Goal: Task Accomplishment & Management: Complete application form

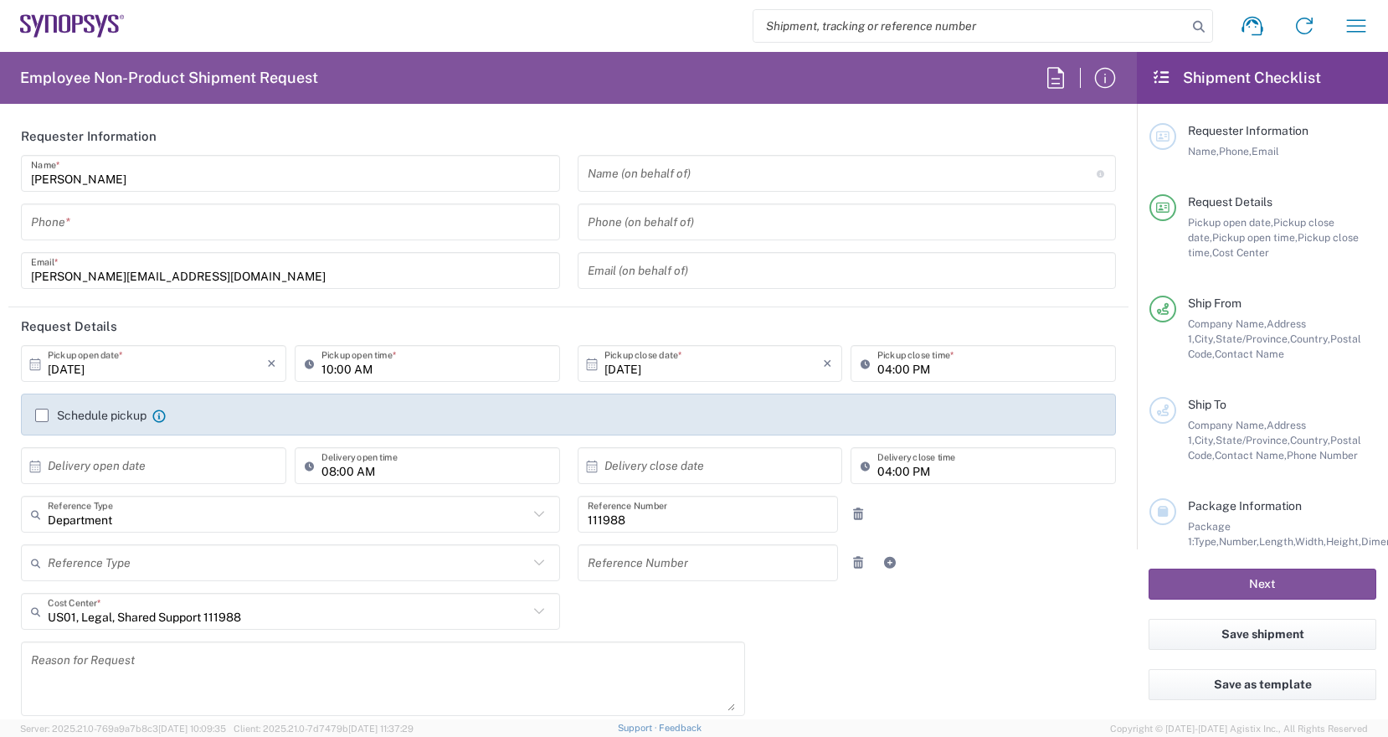
type input "Headquarters USSV"
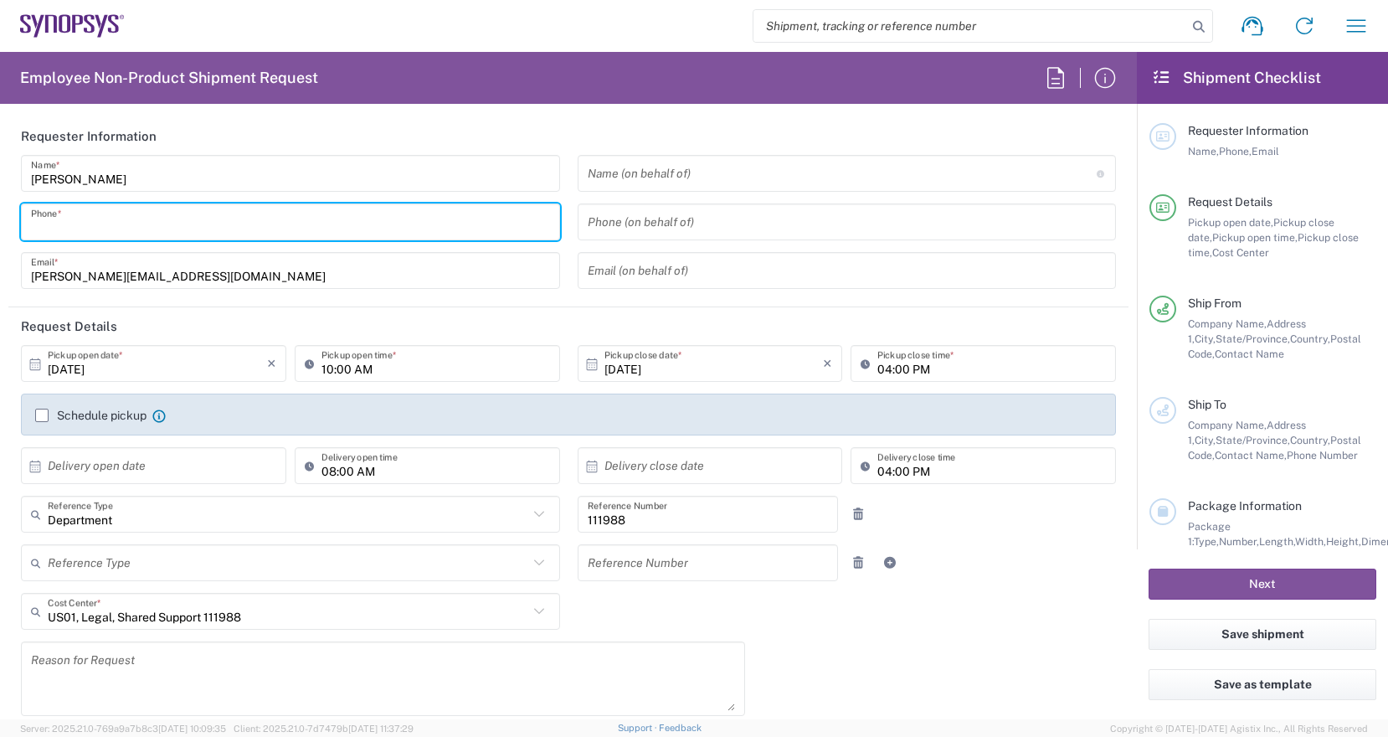
click at [403, 220] on input "tel" at bounding box center [290, 222] width 519 height 29
type input "6502658726"
type input "Synopsys Taipei TW01"
type input "Rm3108 31F 333 Section 1 Keelung Rd"
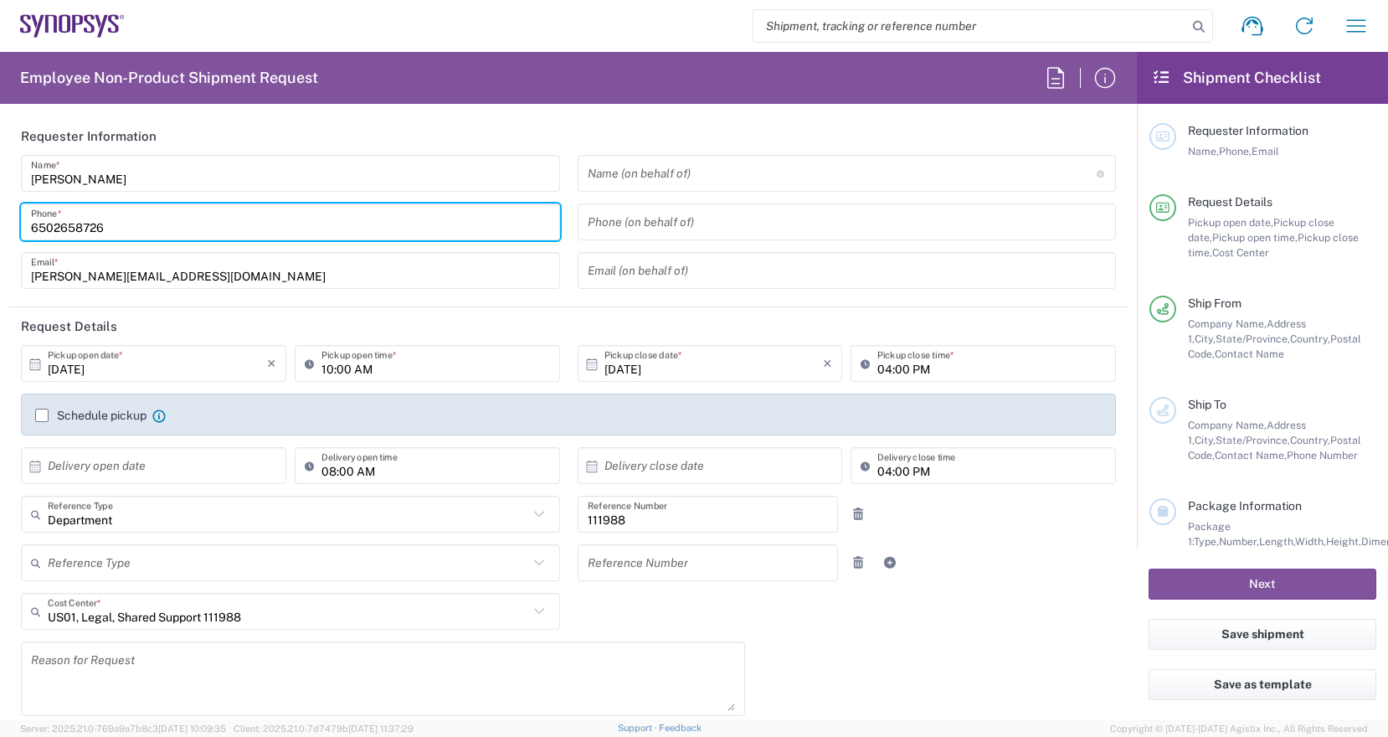
type input "Taipei"
type input "110"
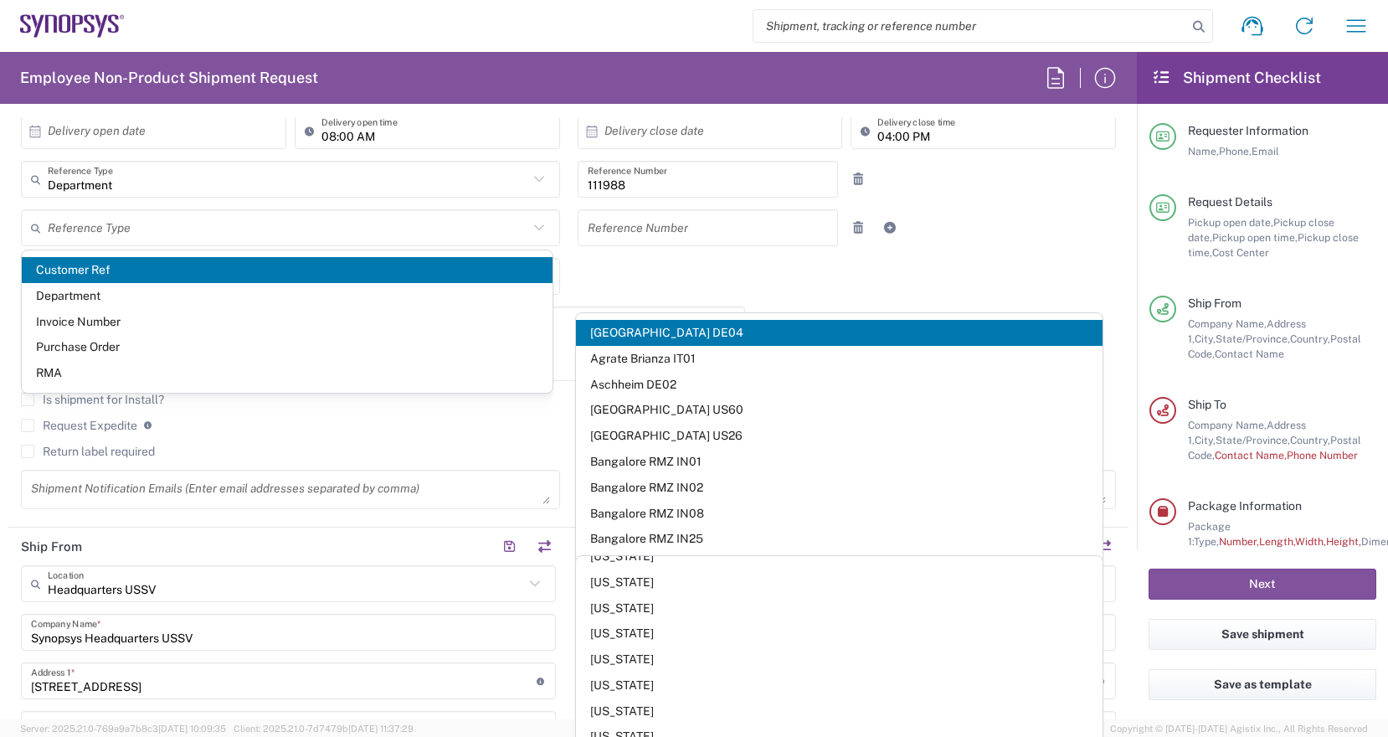
scroll to position [833, 0]
click at [965, 258] on div "10/14/2025 × Pickup open date * Cancel Apply 10:00 AM Pickup open time * 10/14/…" at bounding box center [569, 265] width 1112 height 511
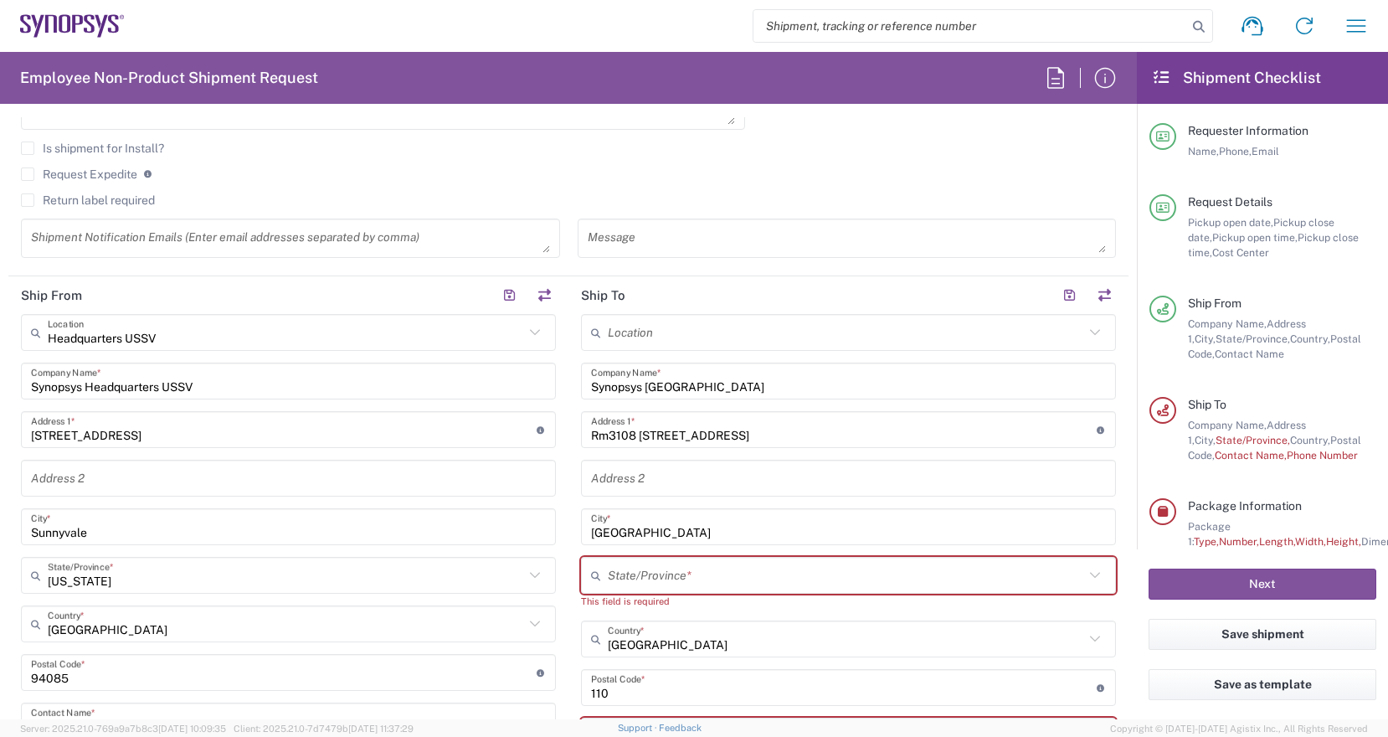
scroll to position [7, 0]
click at [789, 564] on input "text" at bounding box center [846, 575] width 476 height 29
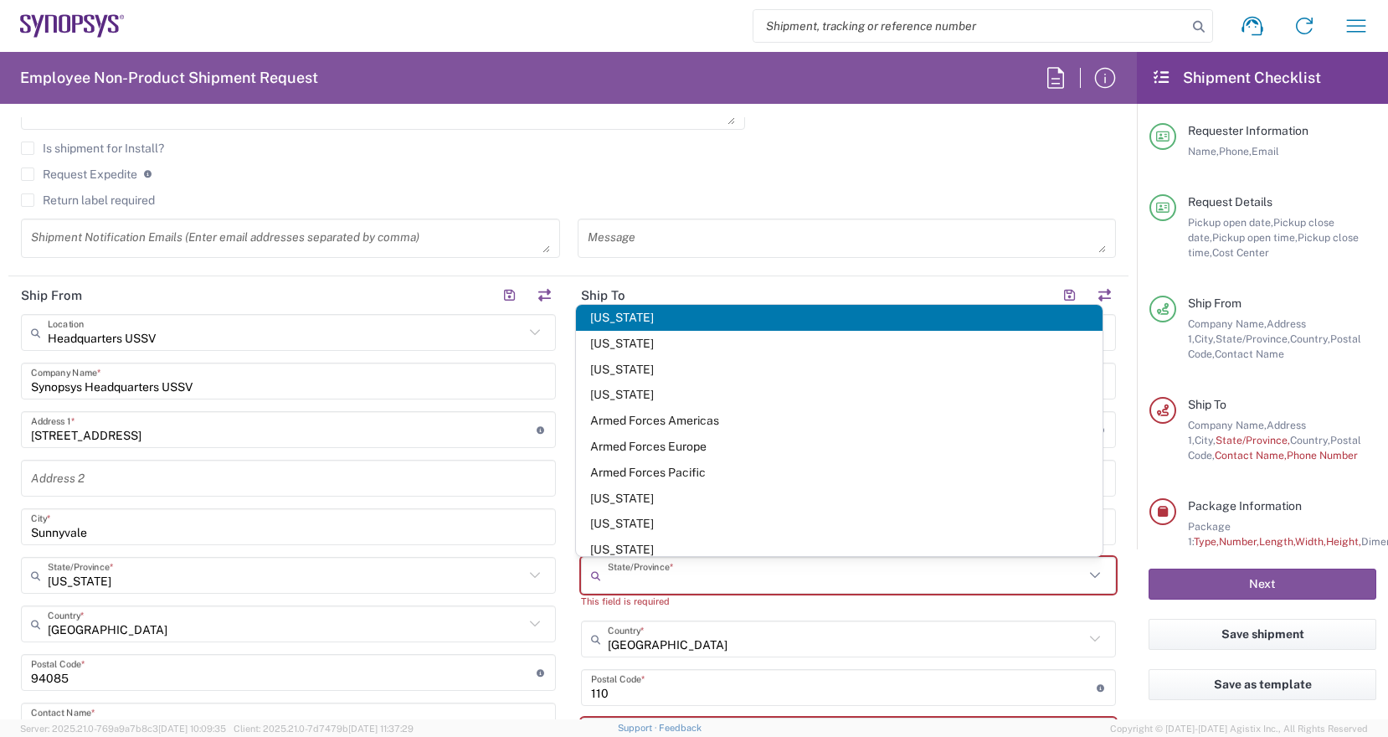
click at [789, 565] on input "text" at bounding box center [846, 575] width 476 height 29
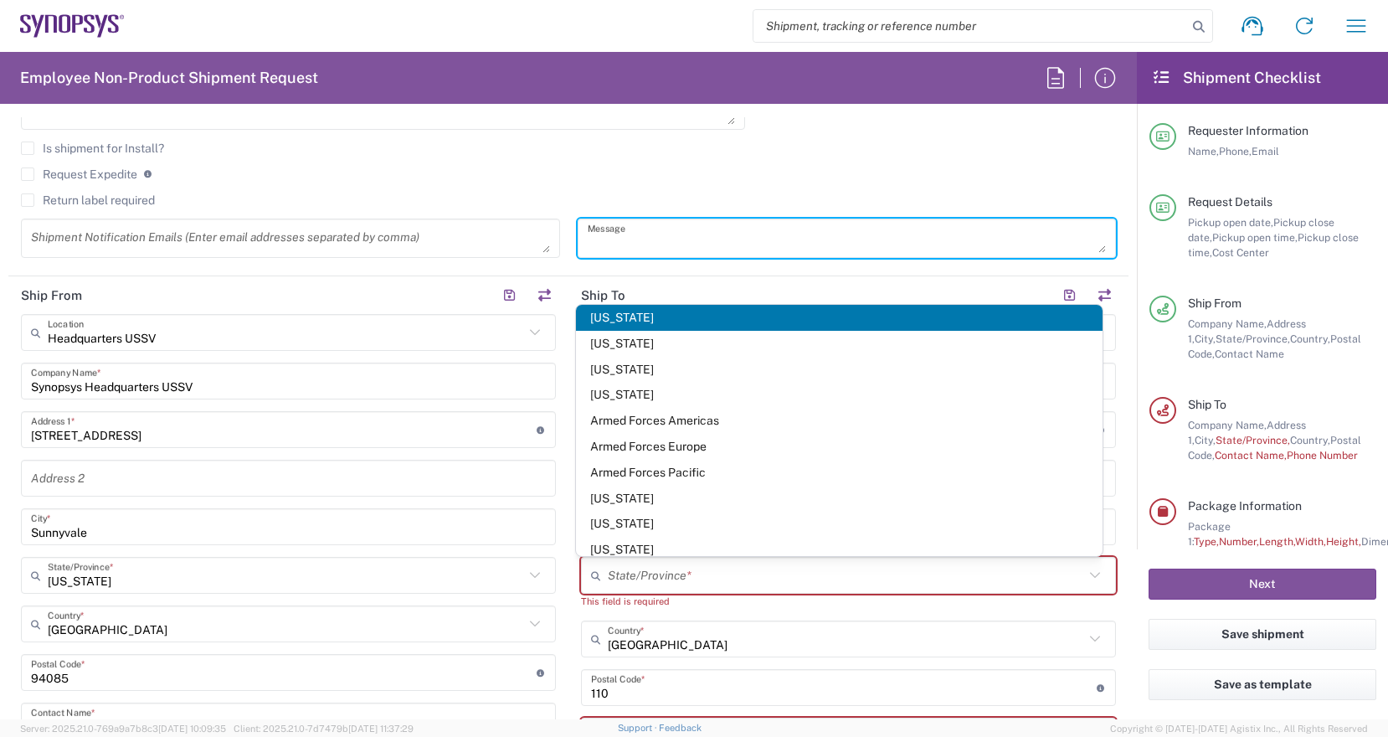
click at [984, 235] on textarea at bounding box center [847, 237] width 519 height 29
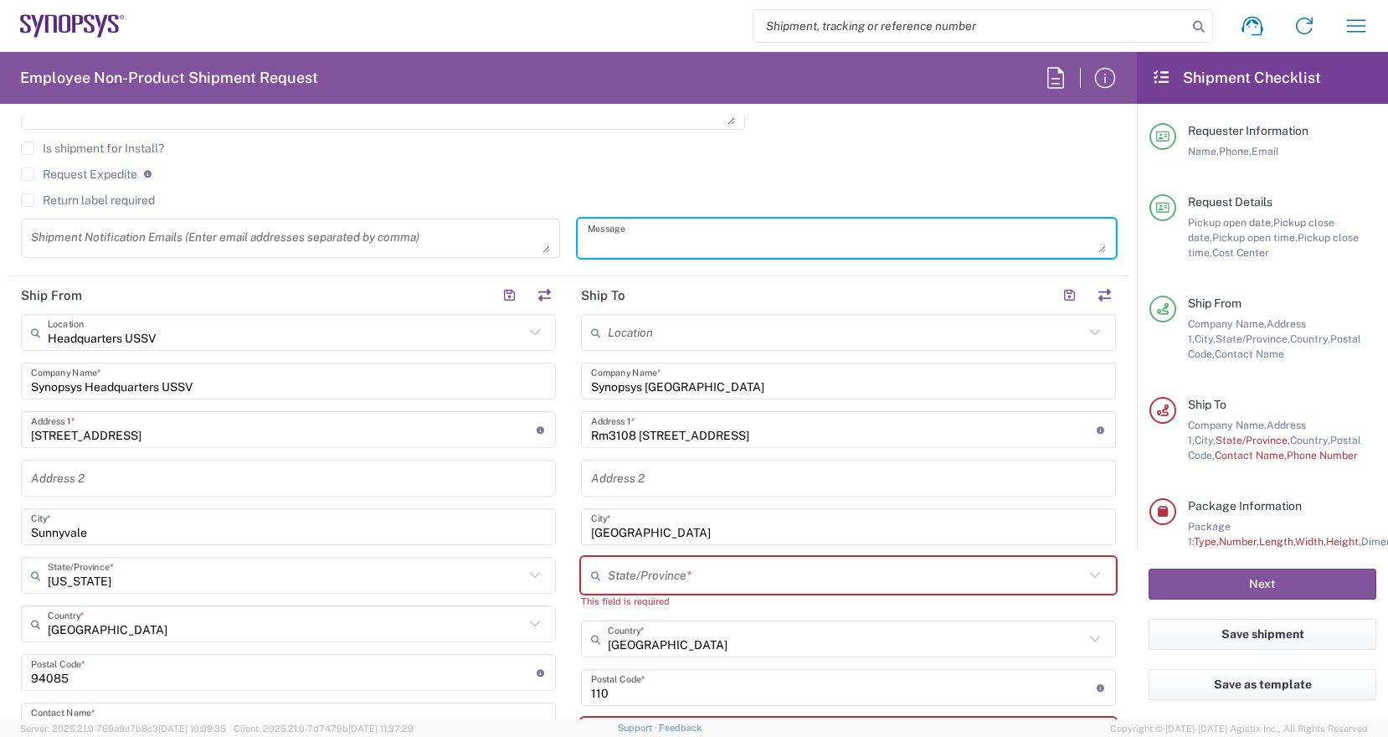
click at [1039, 377] on input "Synopsys Taipei TW01" at bounding box center [848, 381] width 515 height 29
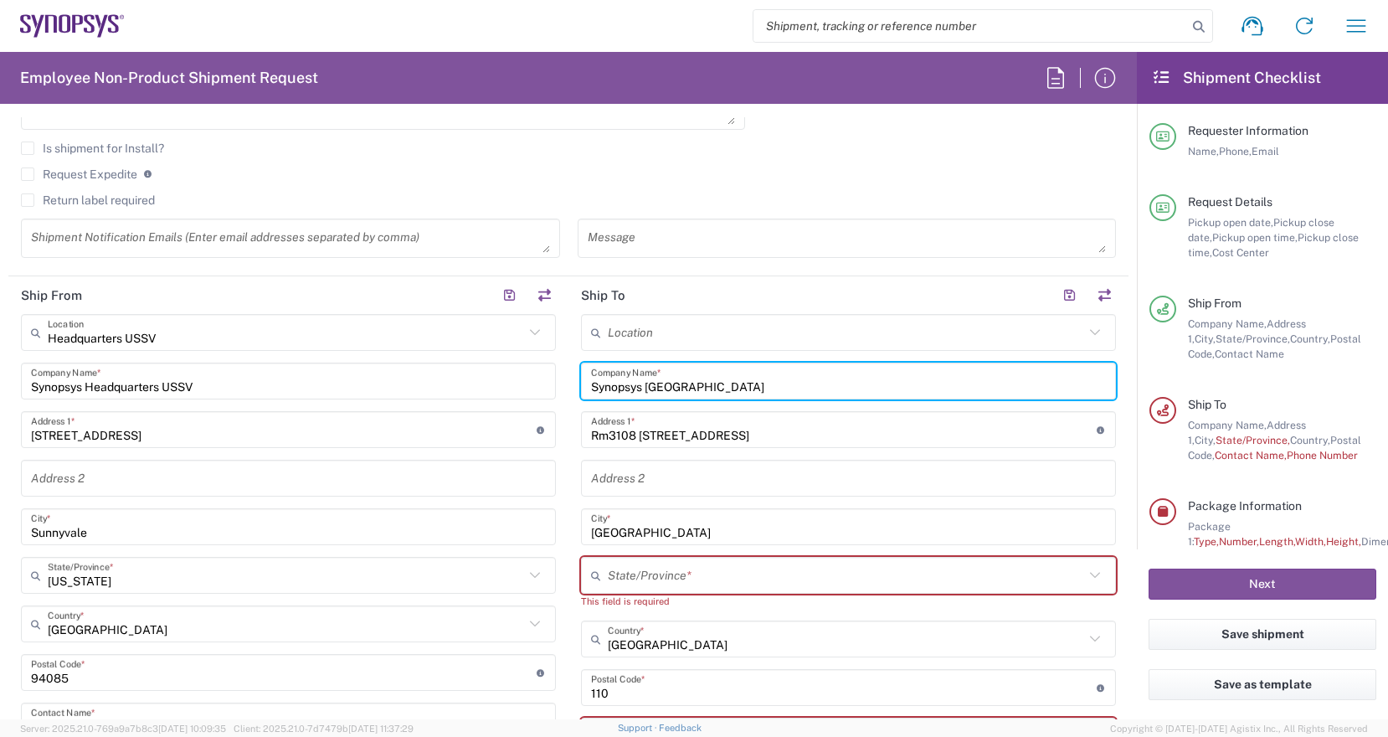
scroll to position [753, 0]
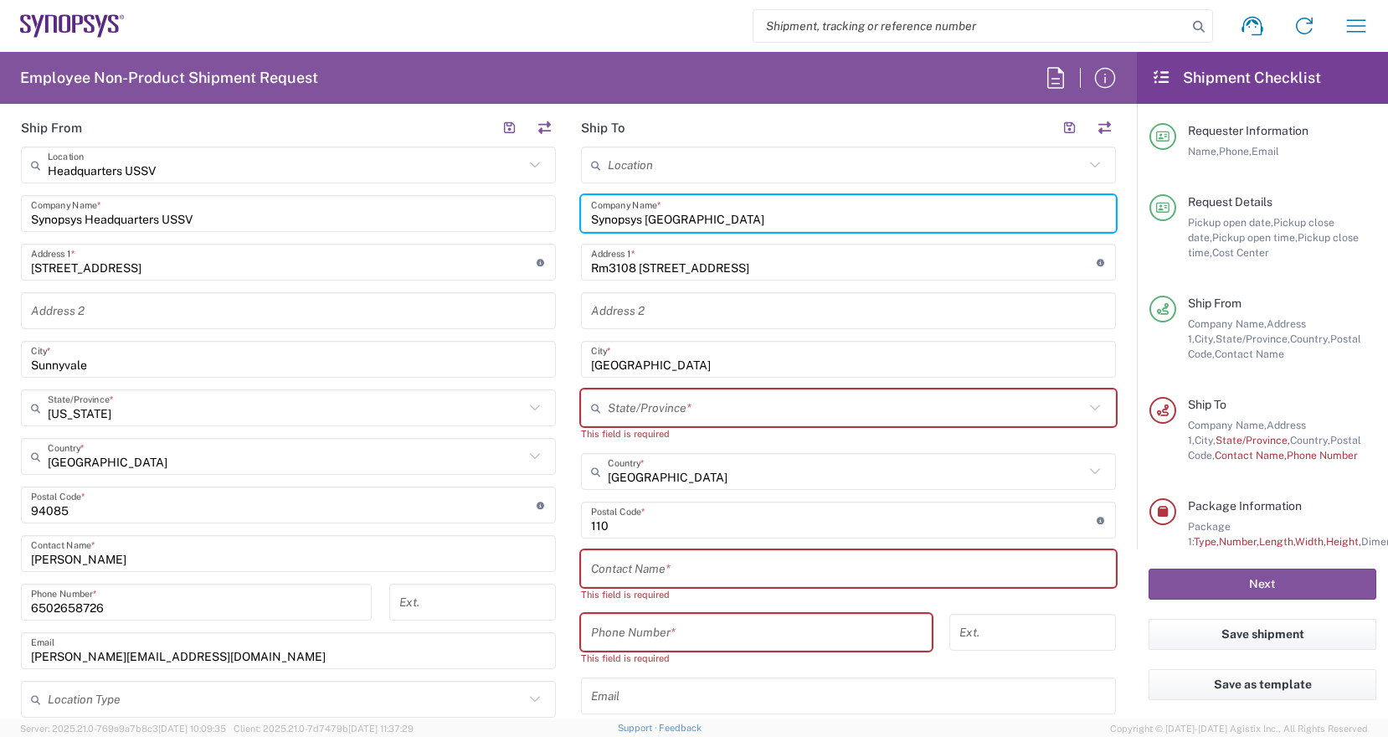
click at [821, 218] on input "Synopsys Taipei TW01" at bounding box center [848, 213] width 515 height 29
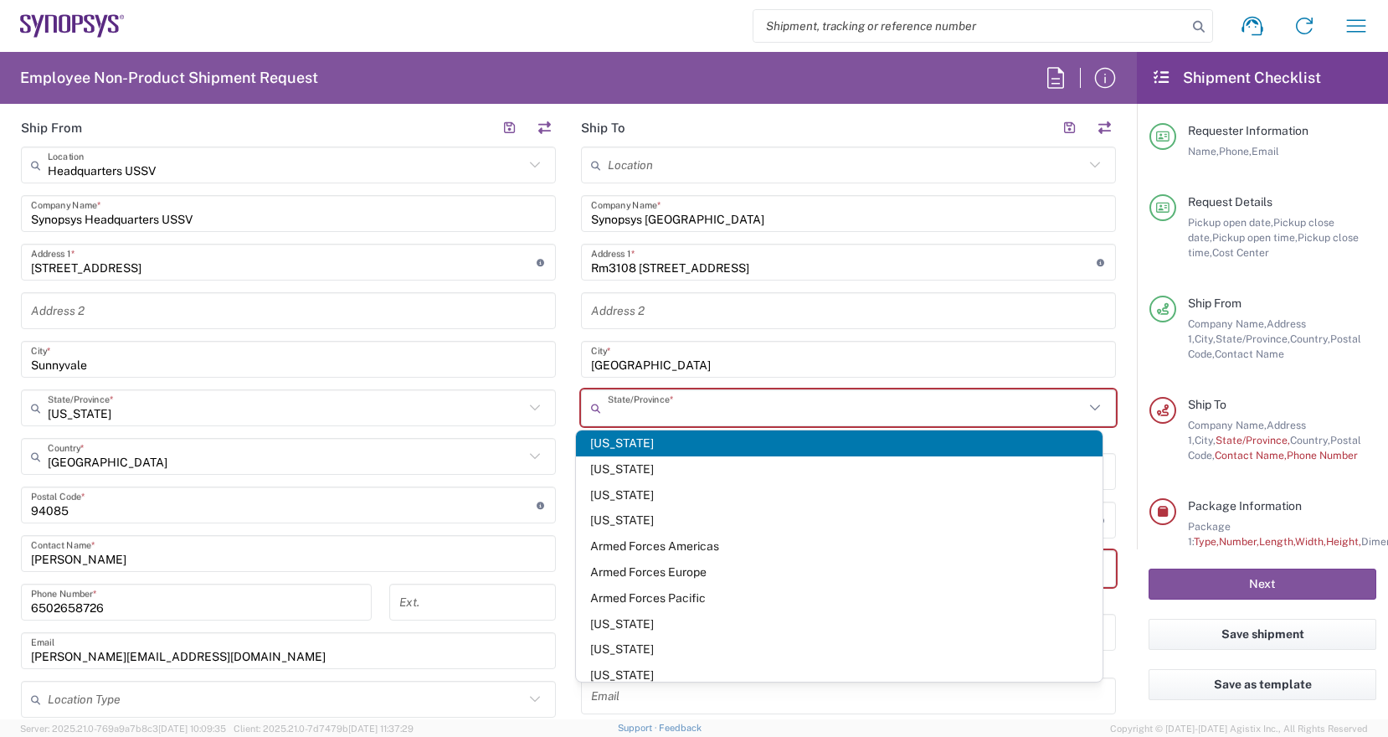
click at [762, 405] on input "text" at bounding box center [846, 407] width 476 height 29
click at [1086, 408] on icon at bounding box center [1095, 408] width 22 height 22
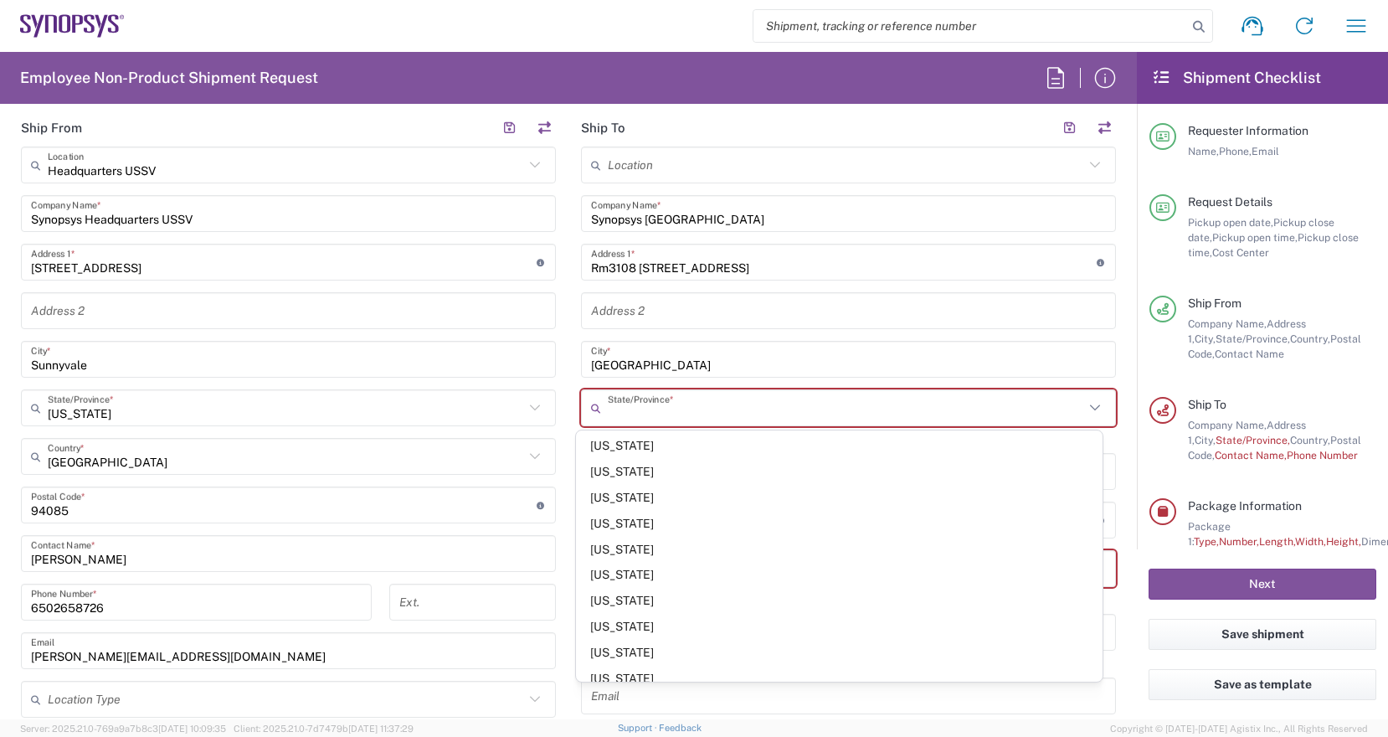
scroll to position [1206, 0]
click at [1084, 157] on icon at bounding box center [1095, 165] width 22 height 22
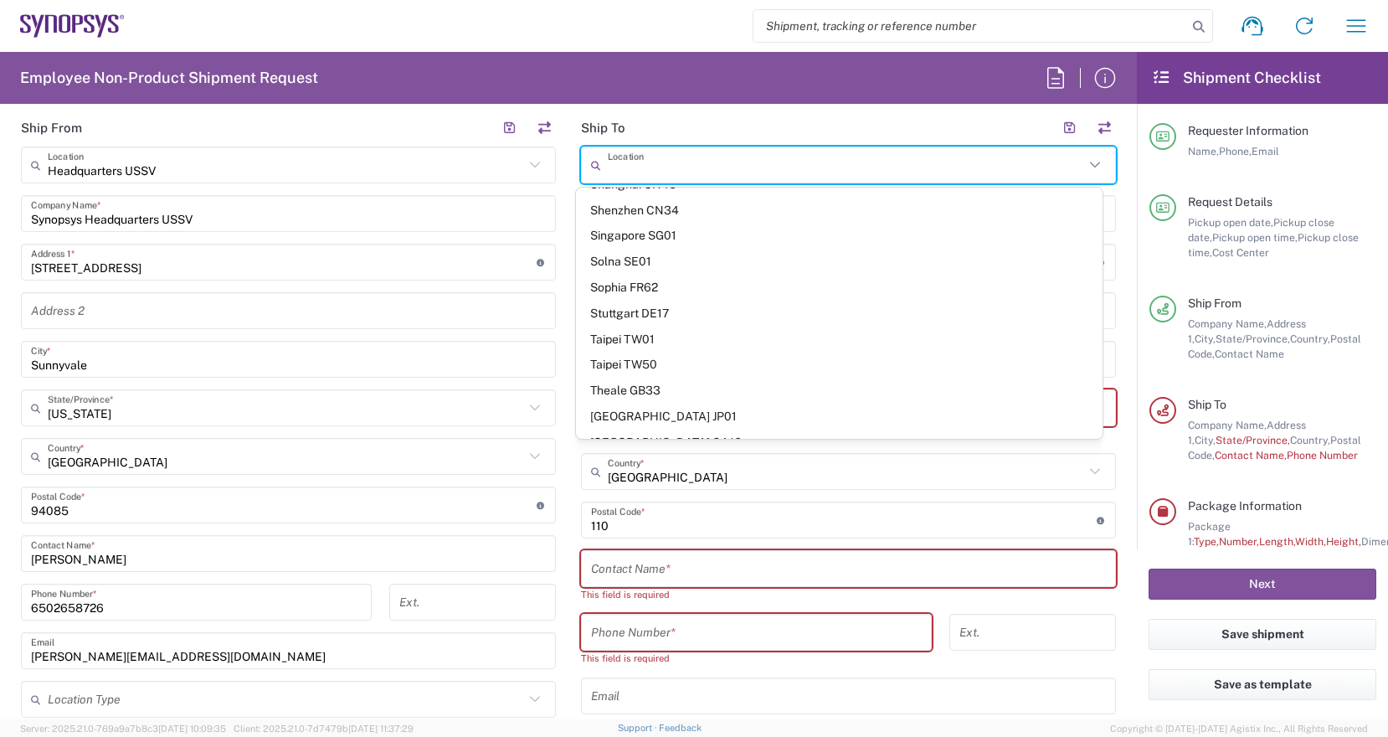
scroll to position [3444, 0]
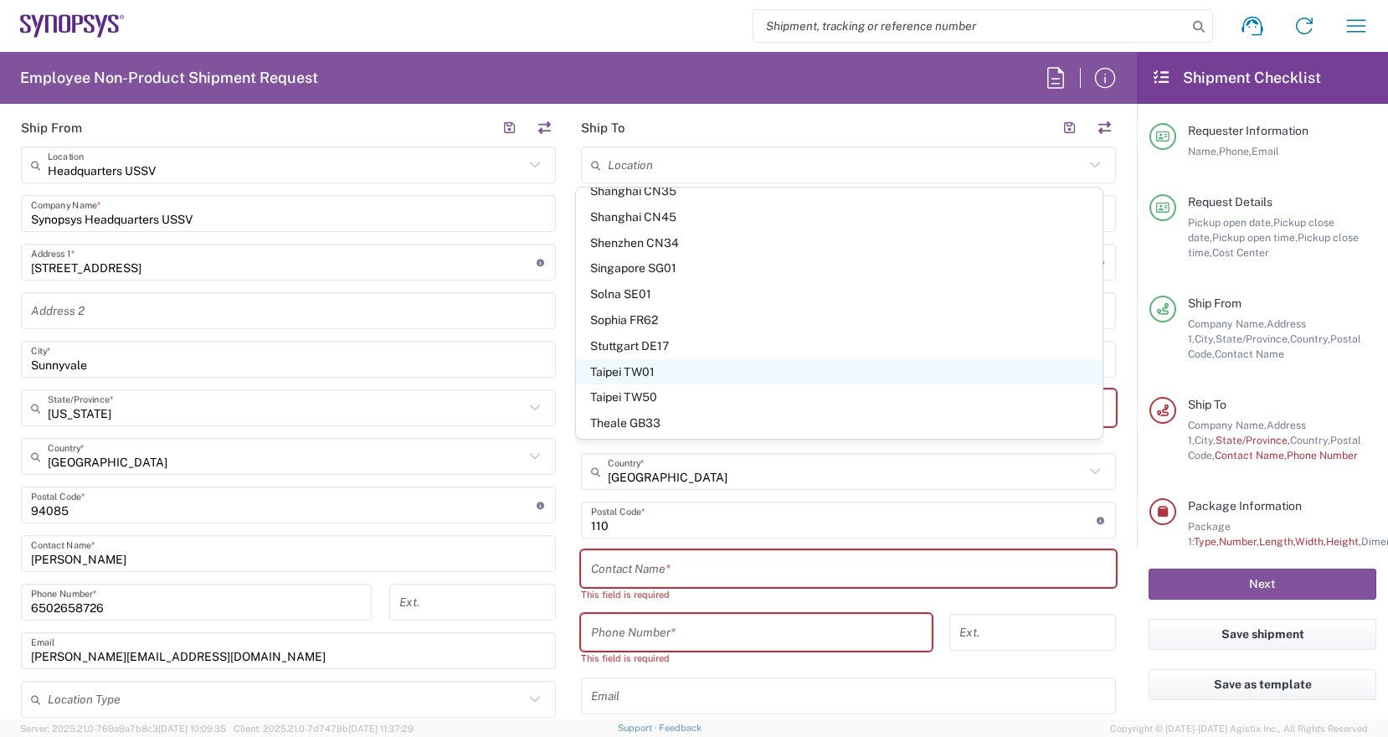
click at [693, 363] on span "Taipei TW01" at bounding box center [839, 372] width 527 height 26
type input "Taipei TW01"
type input "Taiwan"
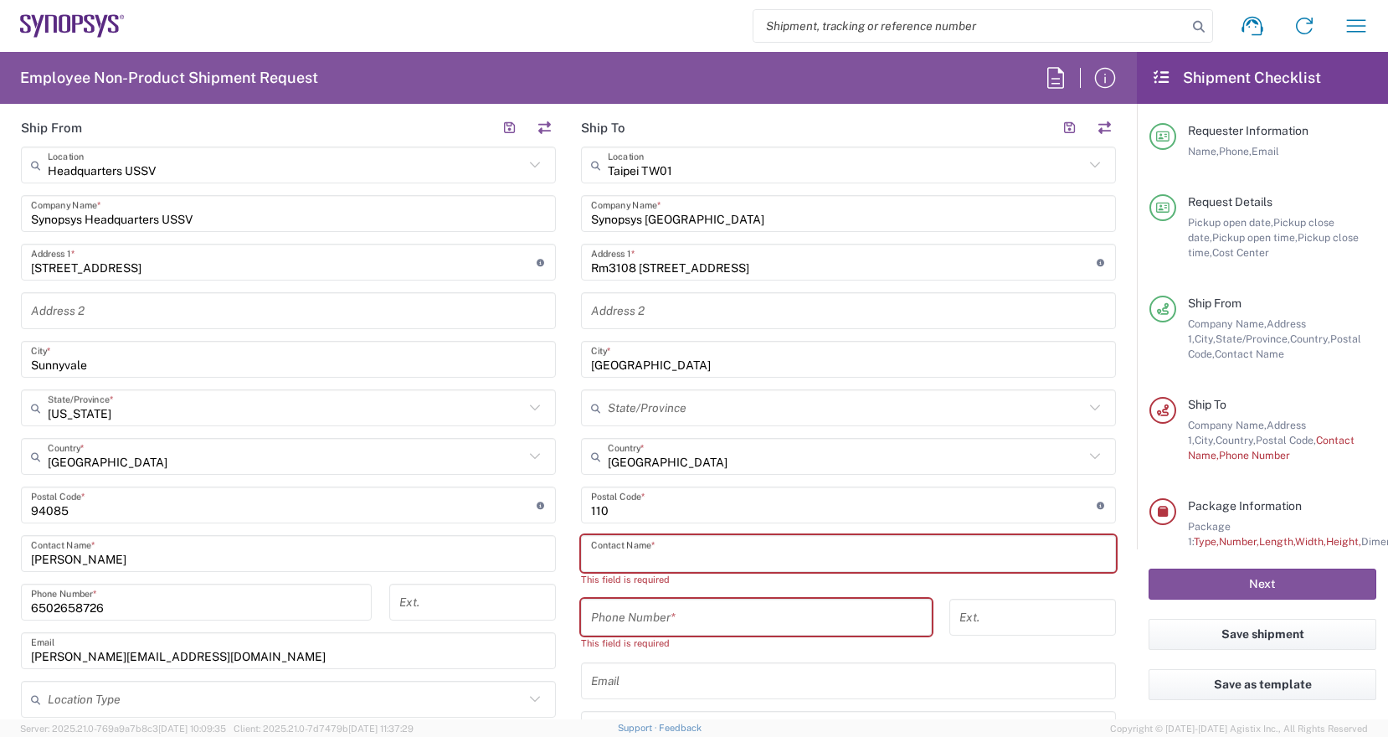
click at [770, 557] on input "text" at bounding box center [848, 553] width 515 height 29
paste input "Wan-Shan Liao"
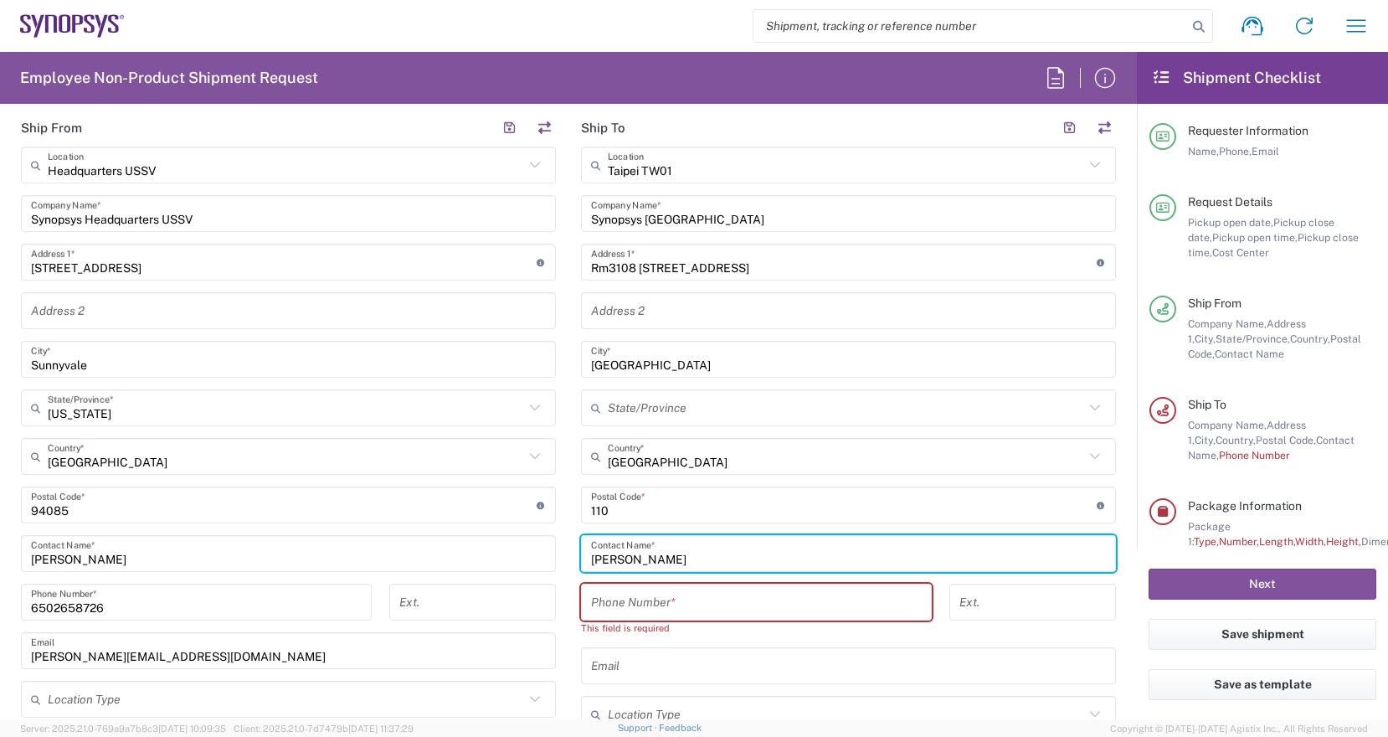
type input "Wan-Shan Liao"
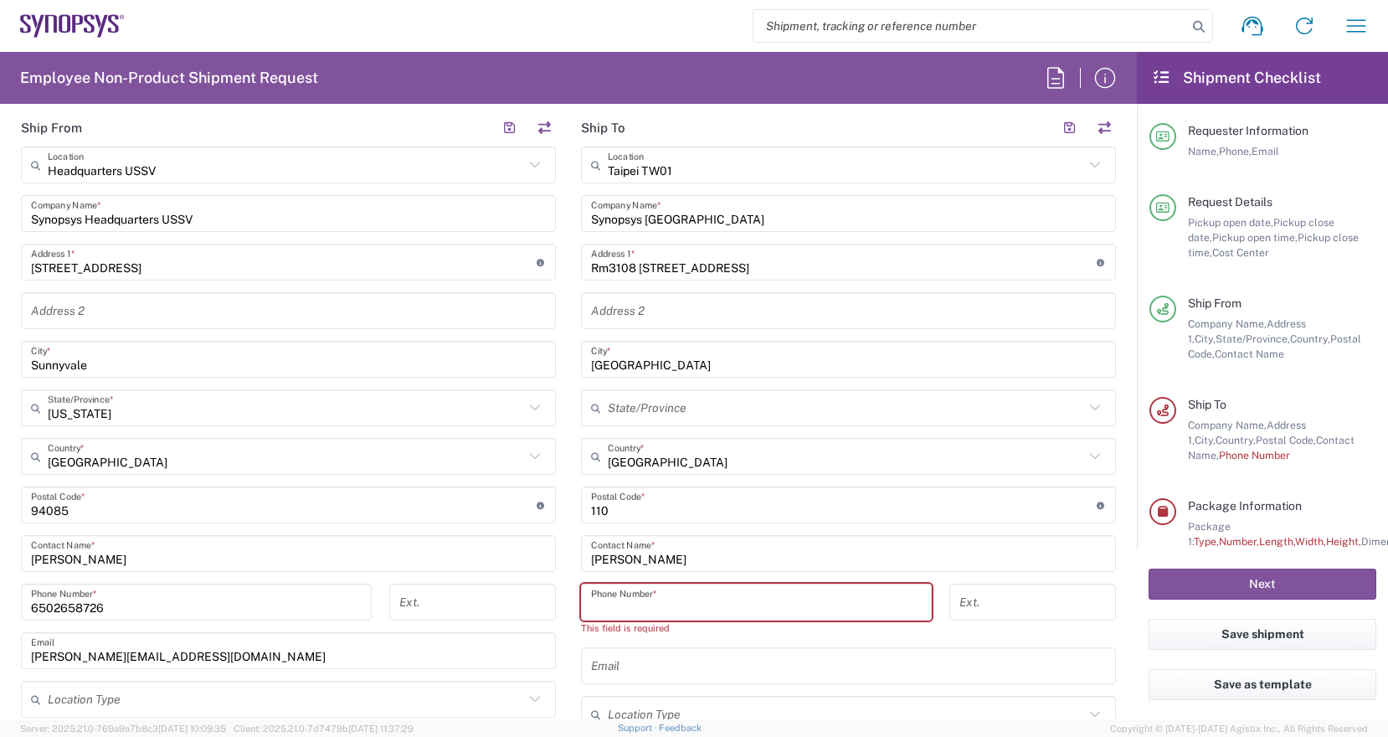
click at [744, 605] on input "tel" at bounding box center [756, 602] width 331 height 29
paste input "886.237255841"
click at [612, 607] on input "886.237255841" at bounding box center [756, 602] width 331 height 29
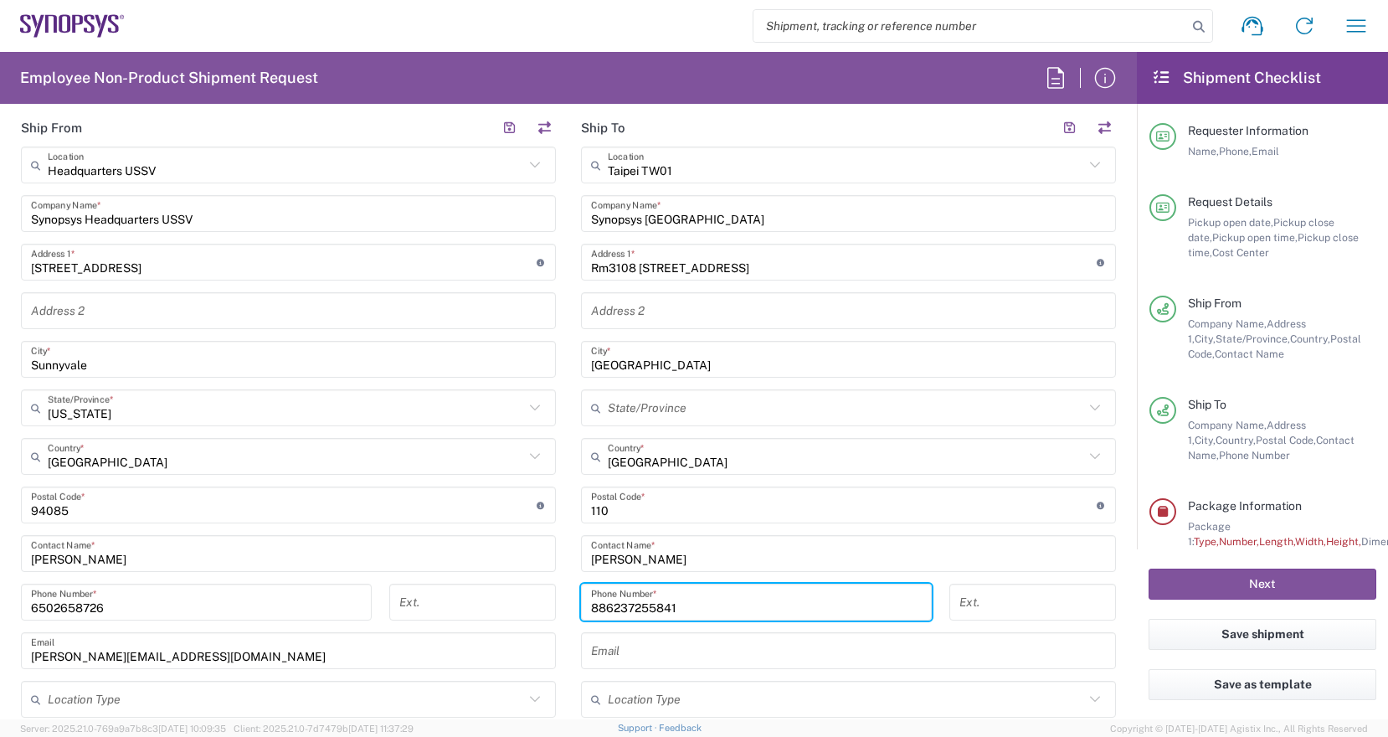
click at [708, 602] on input "886237255841" at bounding box center [756, 602] width 331 height 29
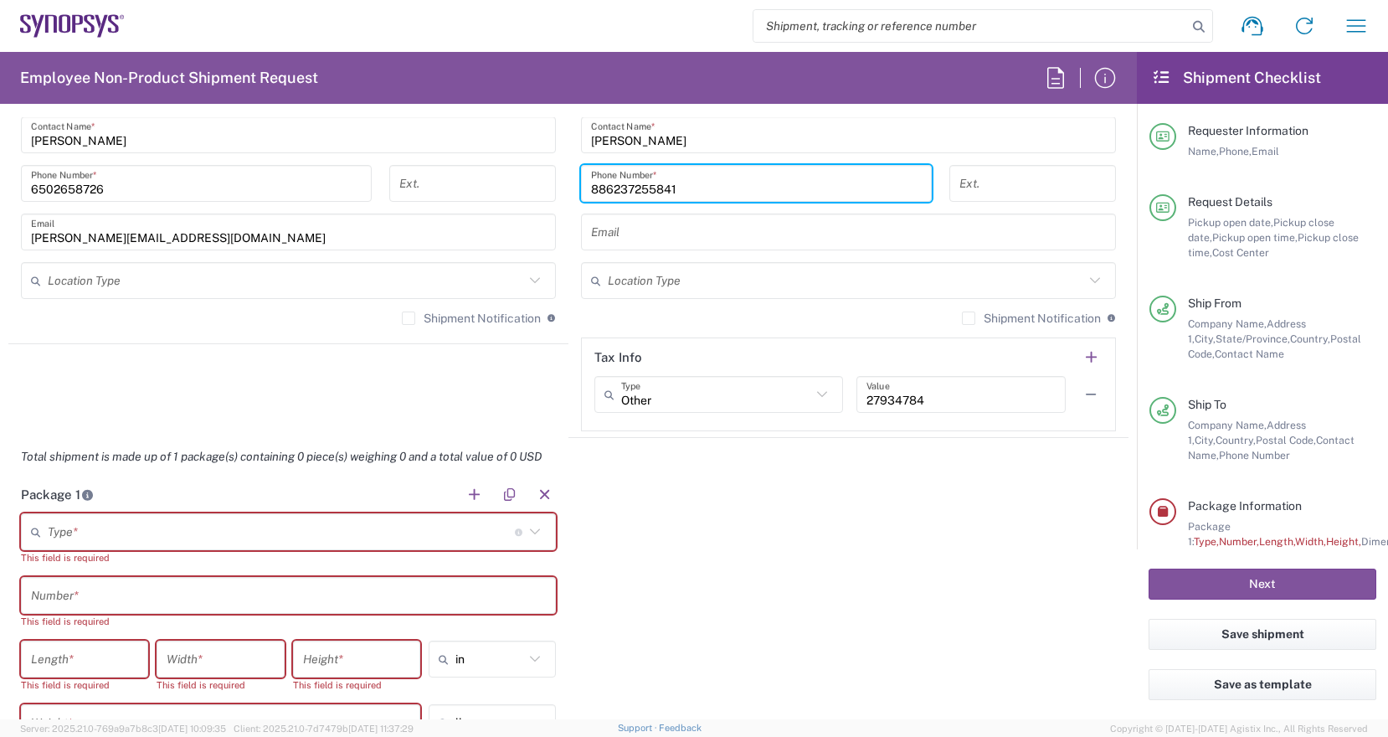
scroll to position [1423, 0]
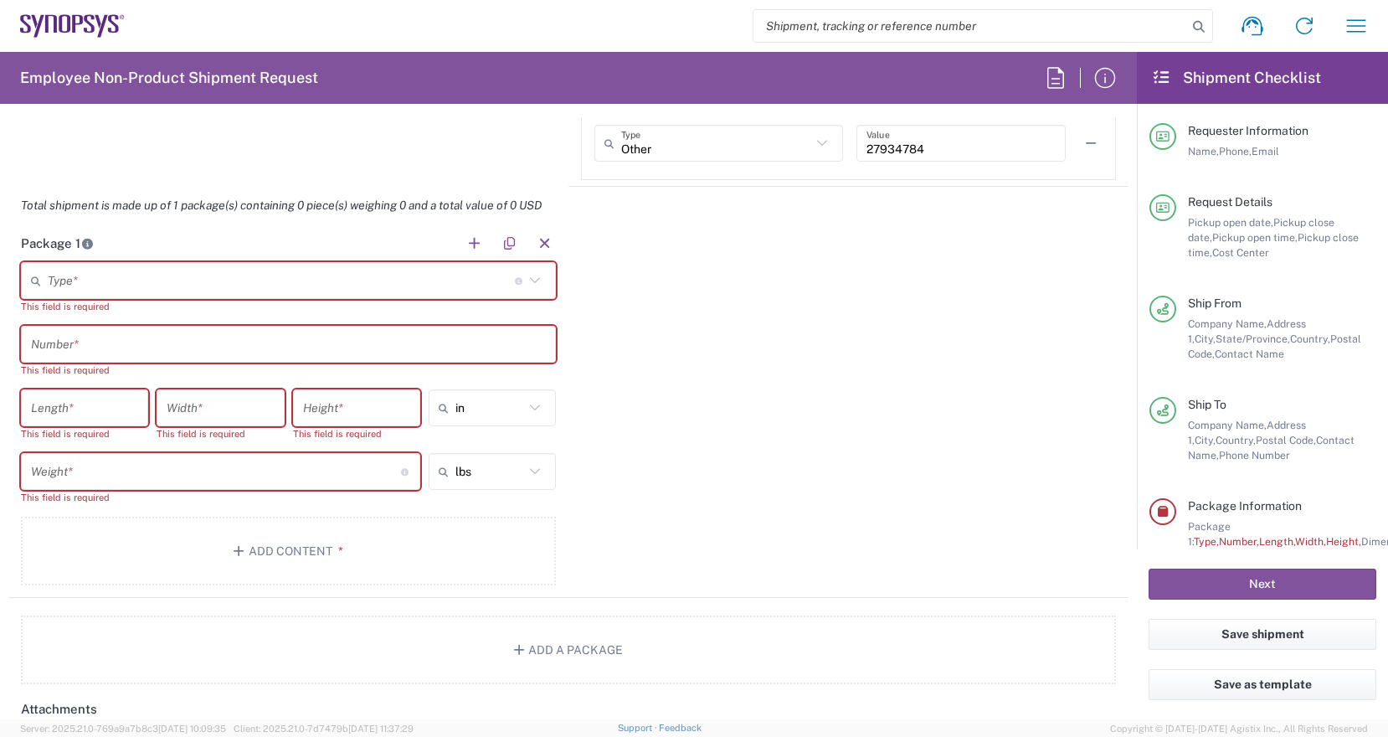
type input "886237255841"
click at [529, 283] on icon at bounding box center [535, 281] width 22 height 22
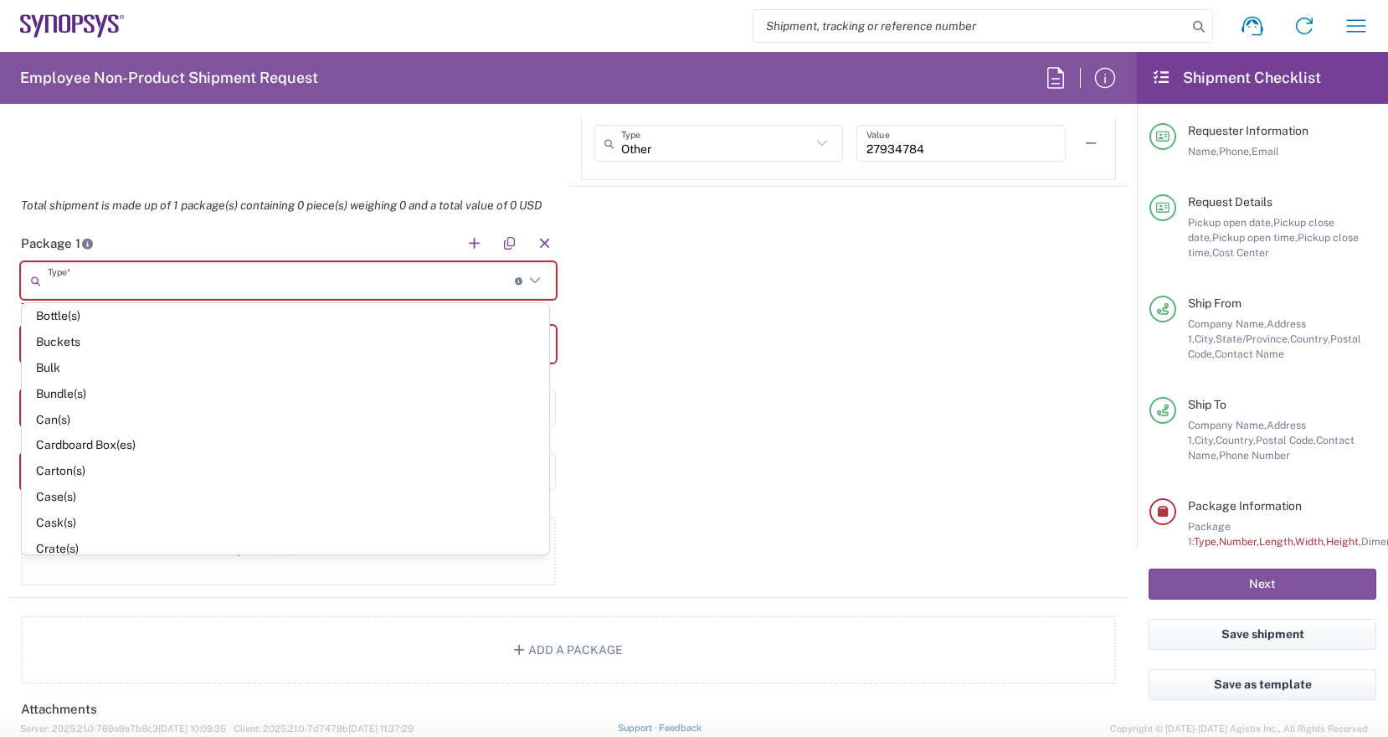
scroll to position [251, 0]
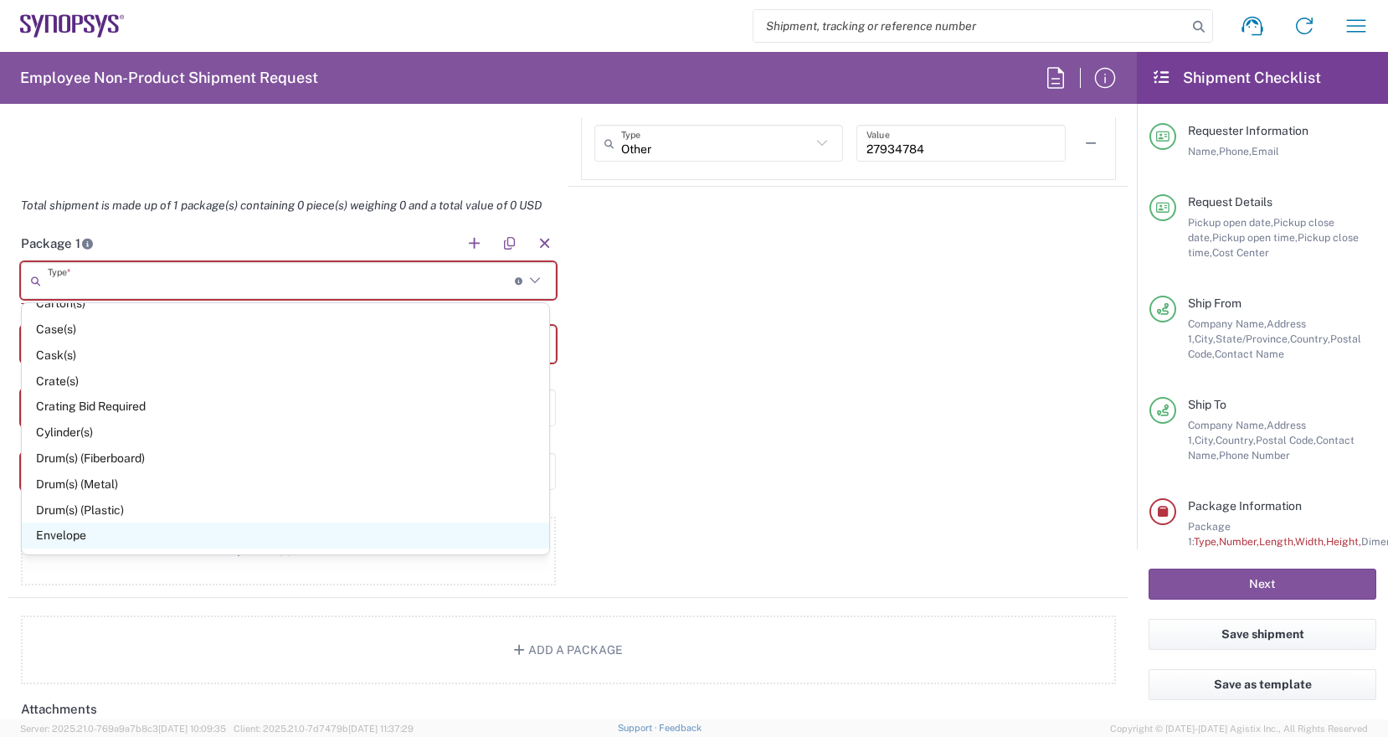
click at [157, 536] on span "Envelope" at bounding box center [285, 535] width 527 height 26
type input "Envelope"
type input "1"
type input "9.5"
type input "12.5"
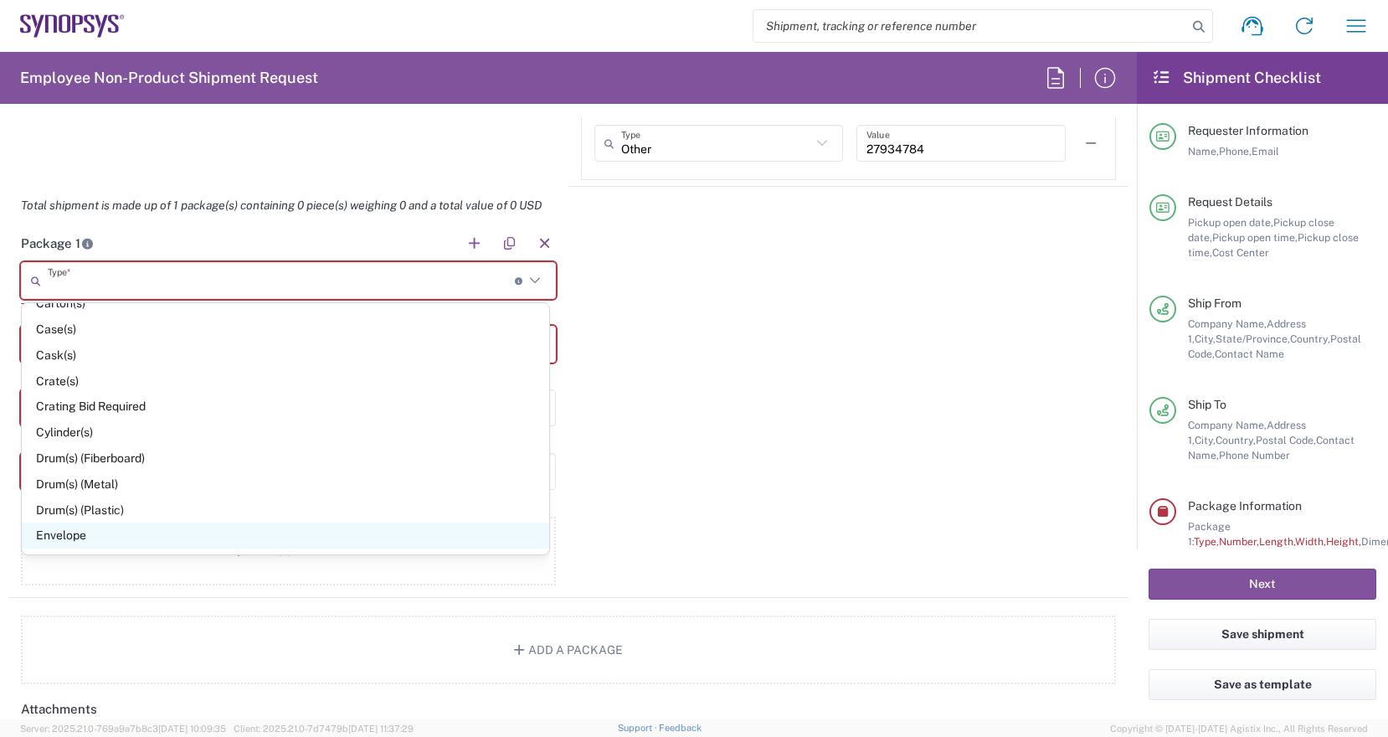
type input "0.25"
type input "1"
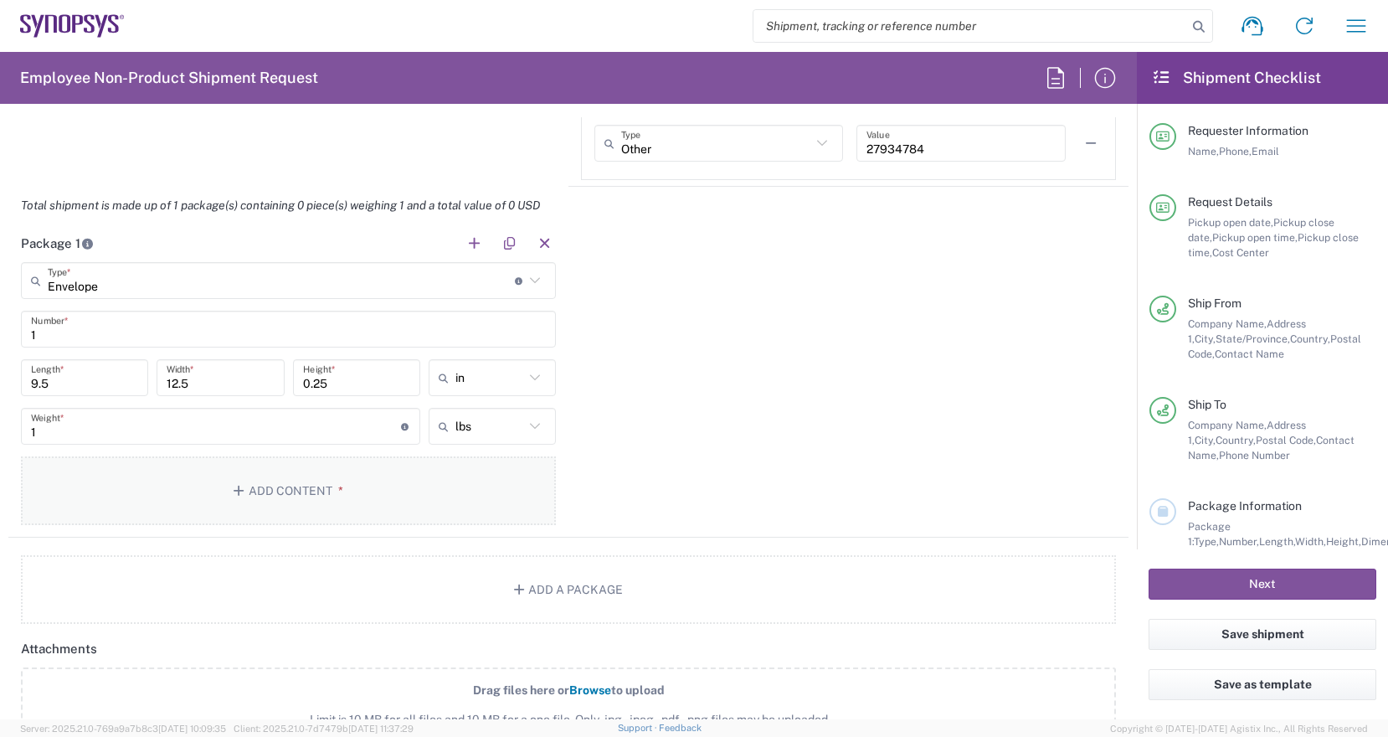
click at [225, 493] on button "Add Content *" at bounding box center [288, 490] width 535 height 69
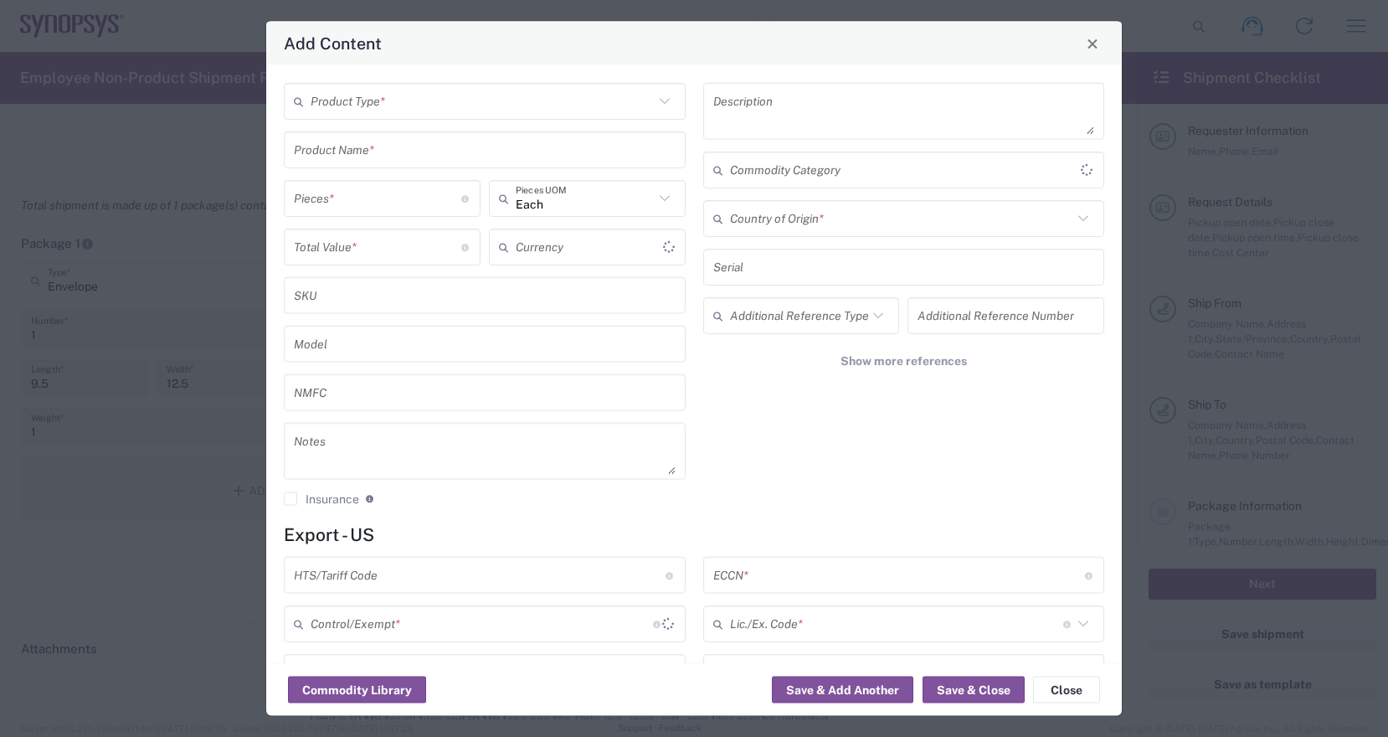
type input "US Dollar"
click at [517, 103] on input "text" at bounding box center [482, 100] width 343 height 29
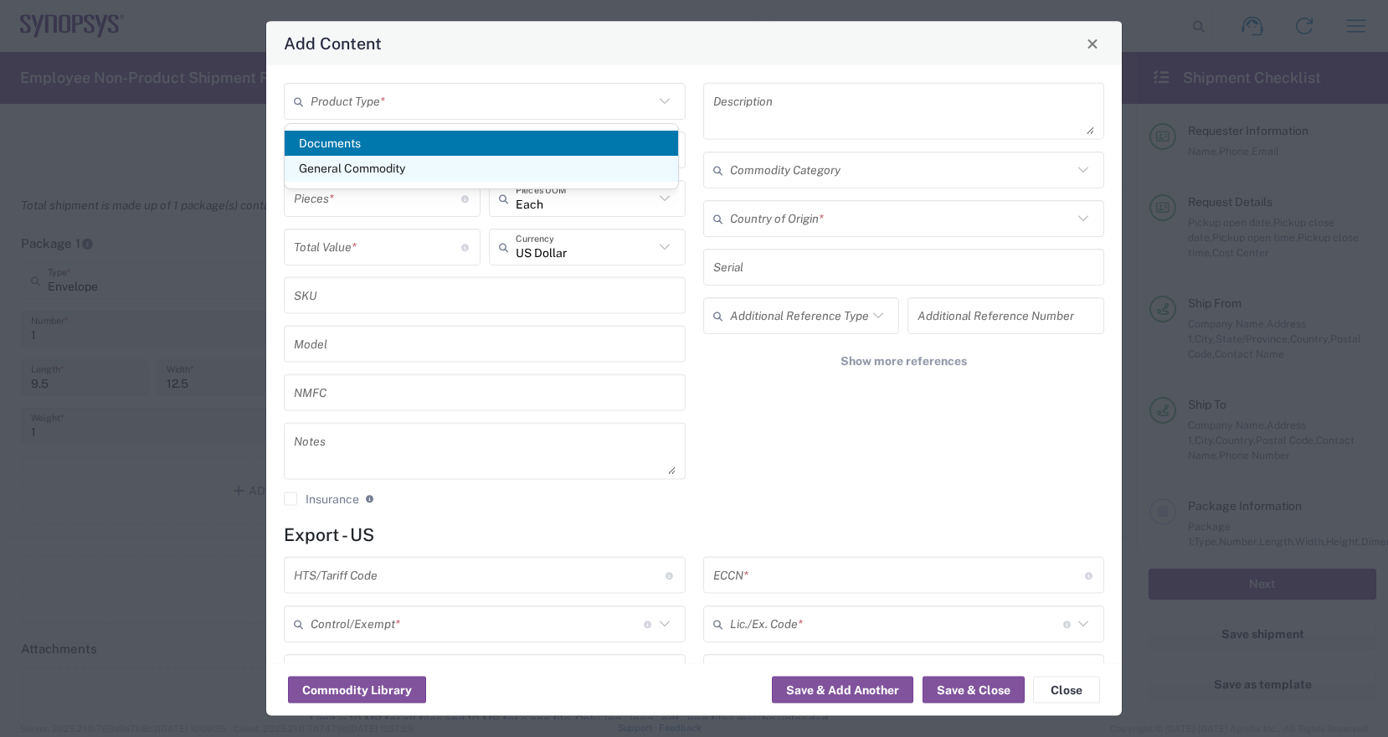
click at [482, 159] on span "General Commodity" at bounding box center [481, 169] width 393 height 26
type input "General Commodity"
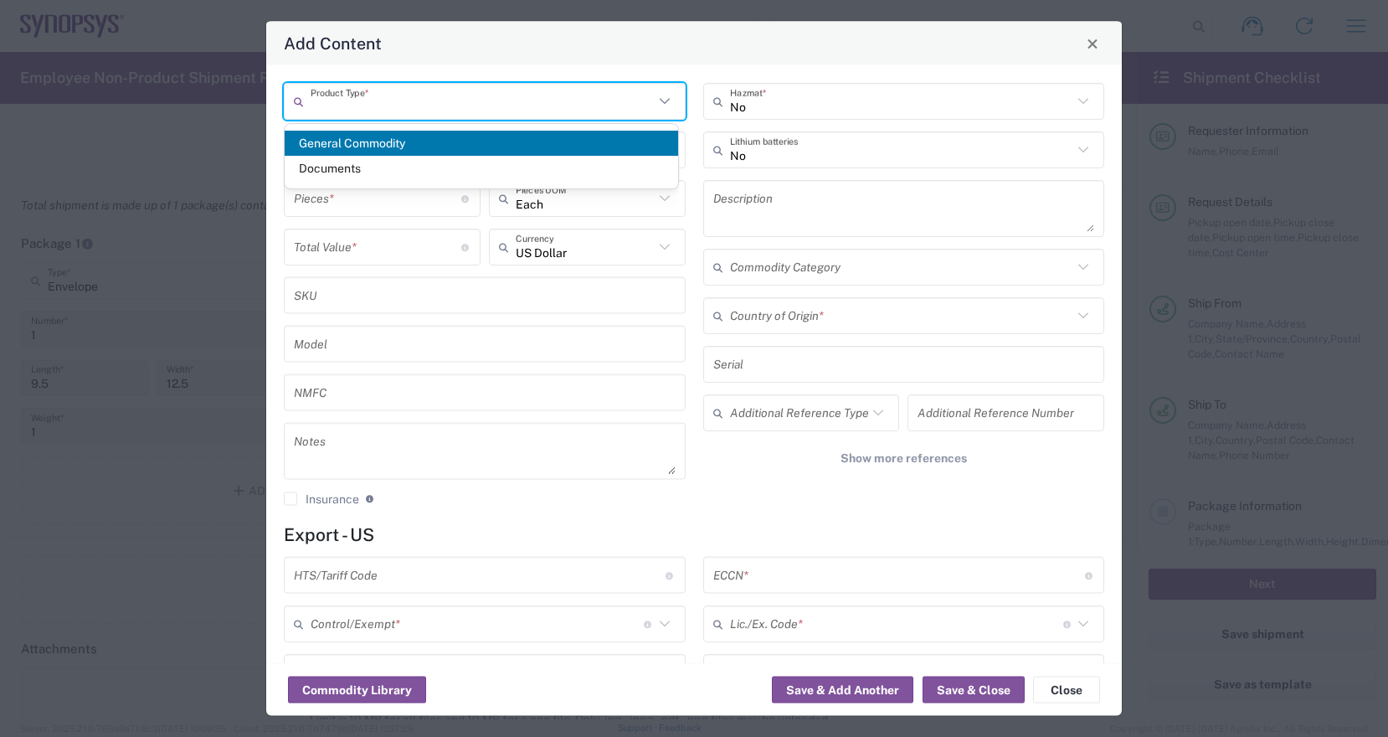
click at [486, 114] on input "text" at bounding box center [482, 100] width 343 height 29
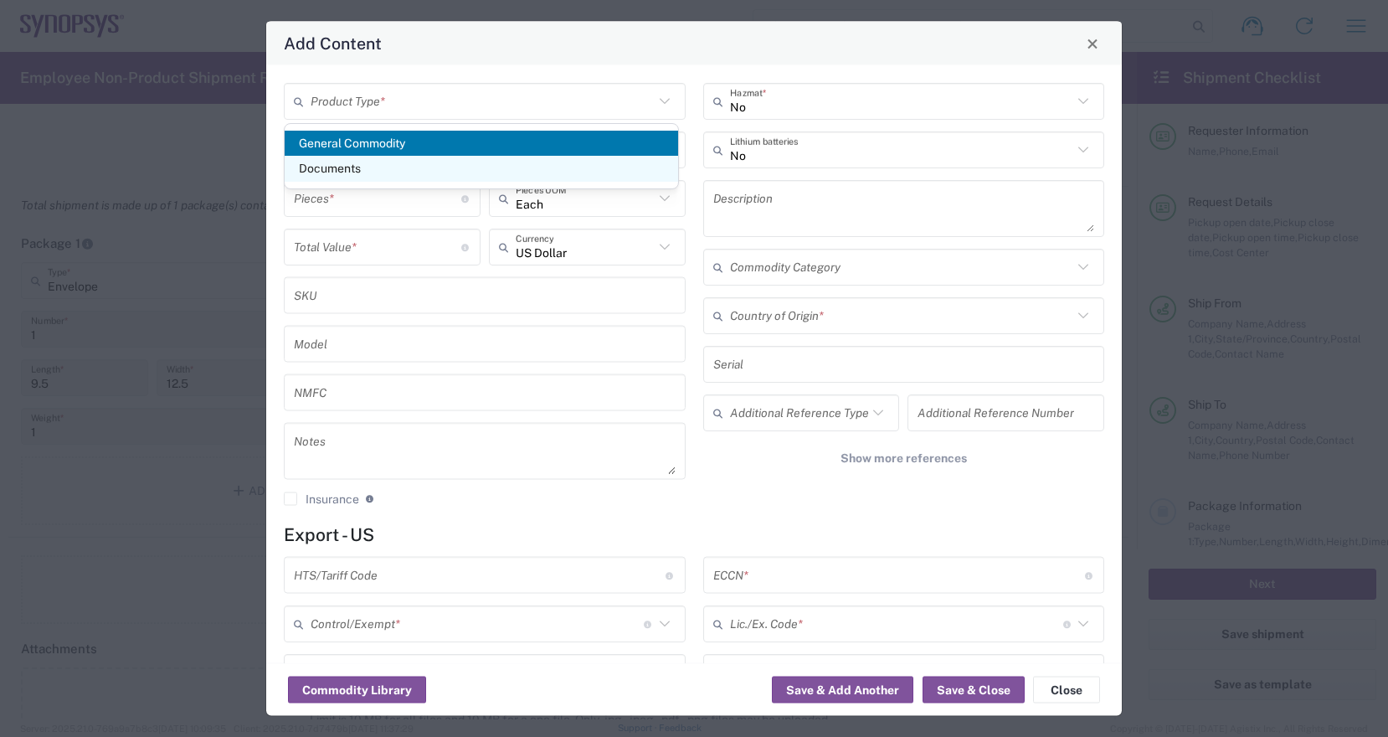
click at [432, 168] on span "Documents" at bounding box center [481, 169] width 393 height 26
type input "Documents"
type input "1"
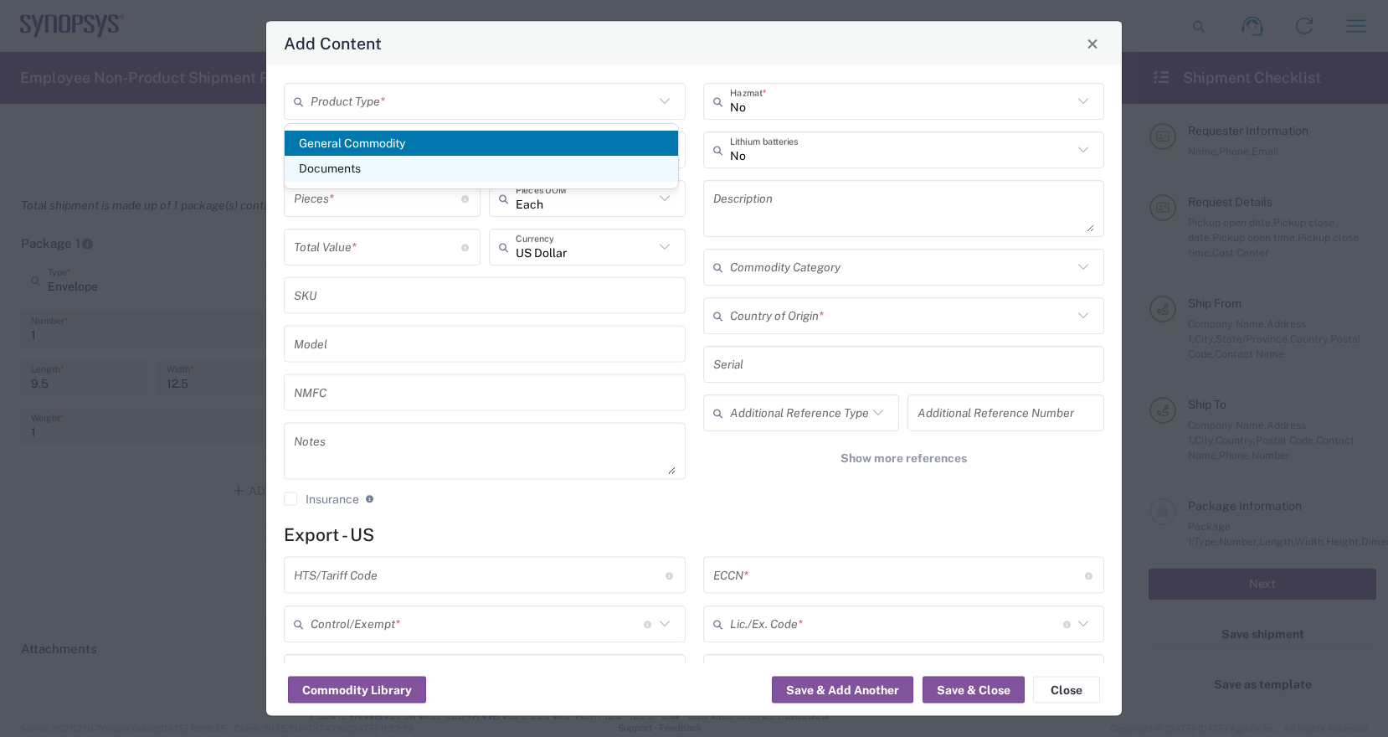
type textarea "Documents"
type input "United States"
type input "0000.00.0000"
type input "FTR Exemption"
type input "0000"
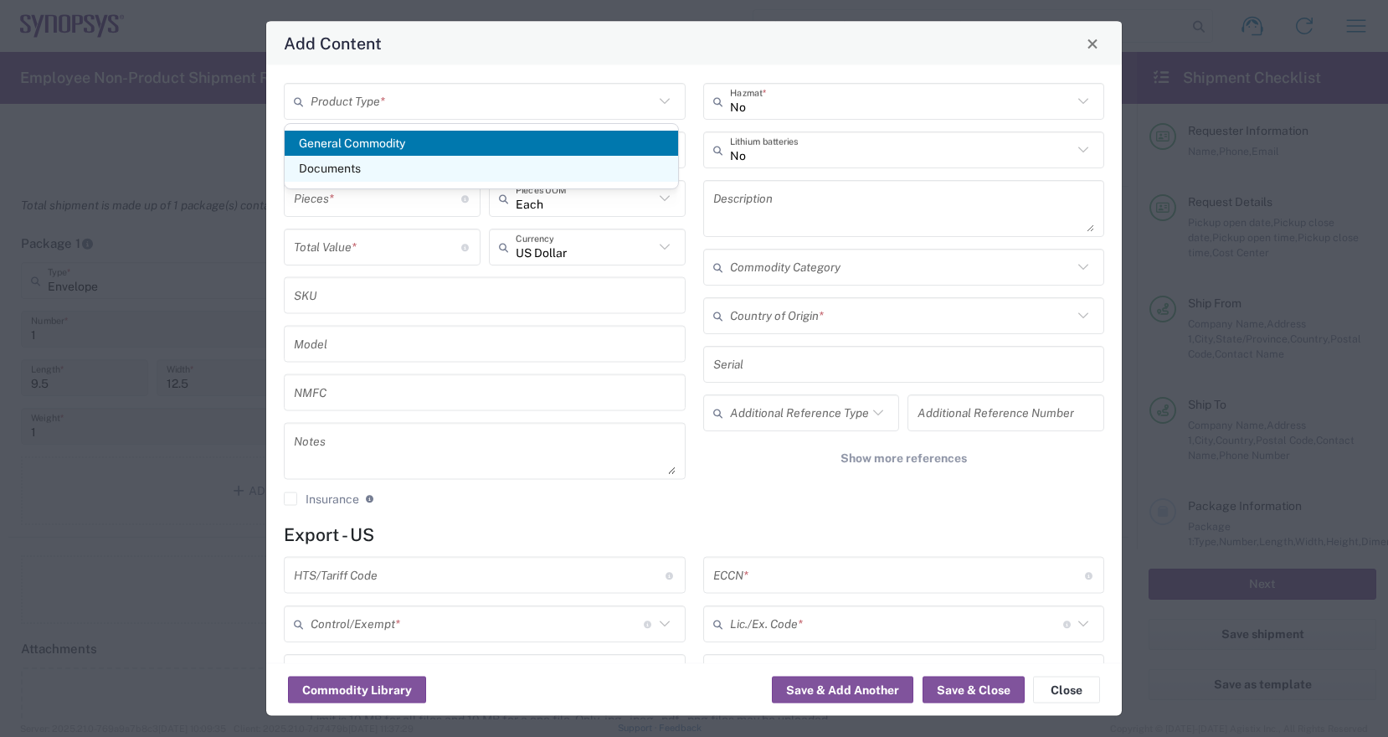
type input "0000.00.0000"
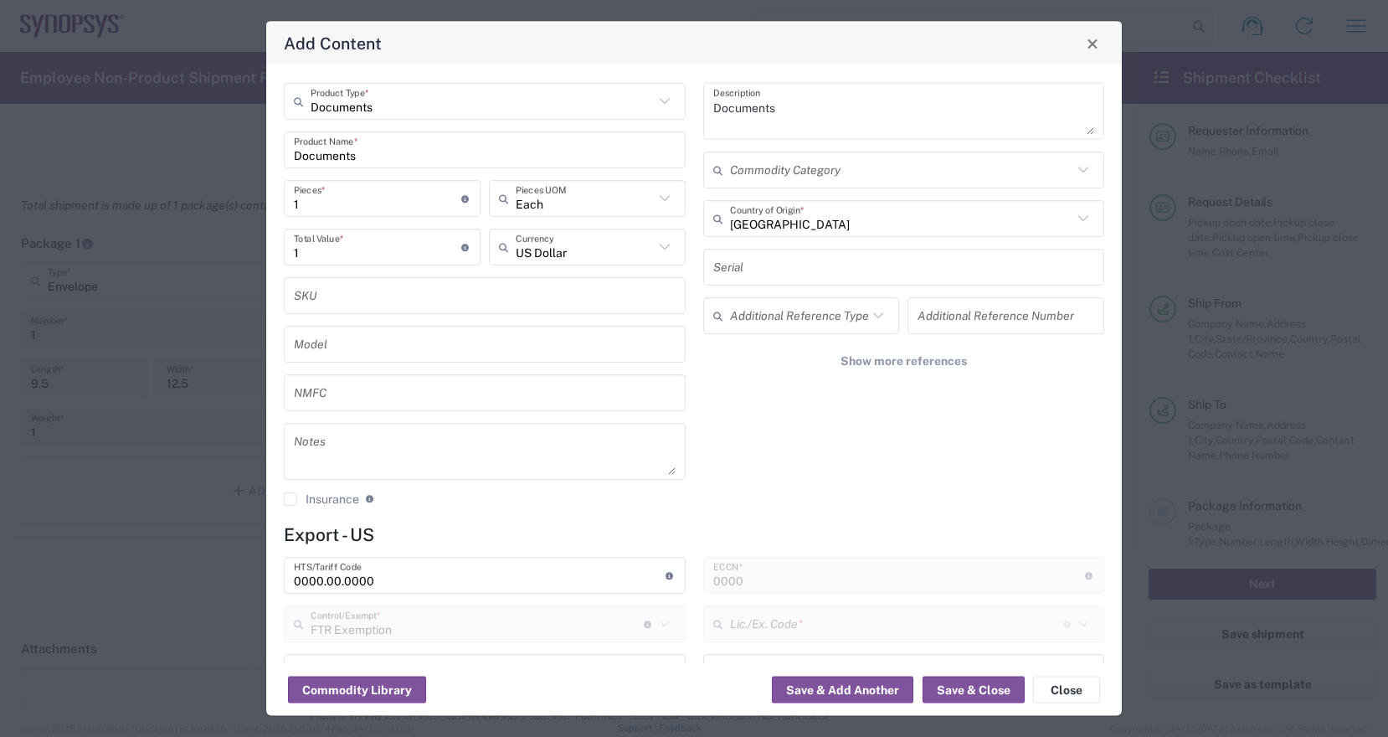
type input "30.37(a)"
click at [975, 689] on button "Save & Close" at bounding box center [973, 689] width 102 height 27
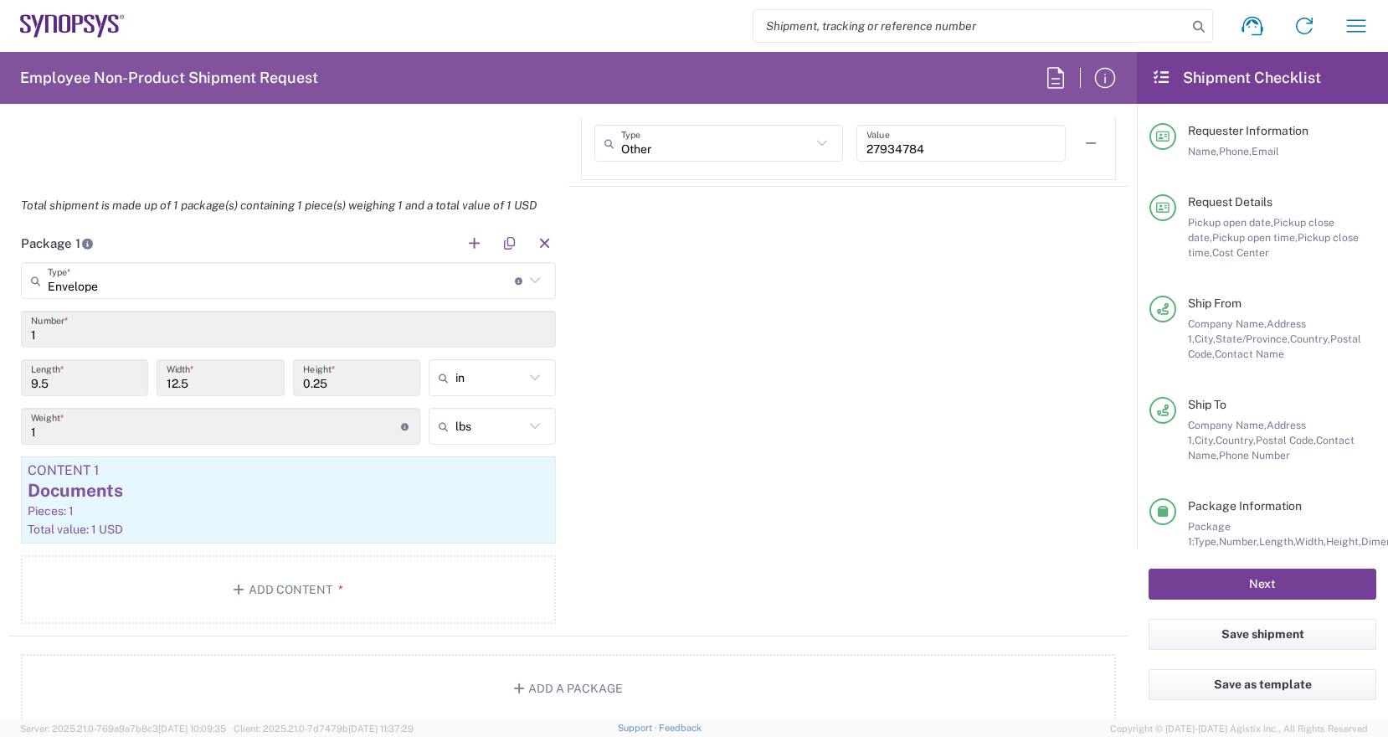
click at [1218, 582] on button "Next" at bounding box center [1262, 583] width 228 height 31
